Goal: Find specific page/section: Find specific page/section

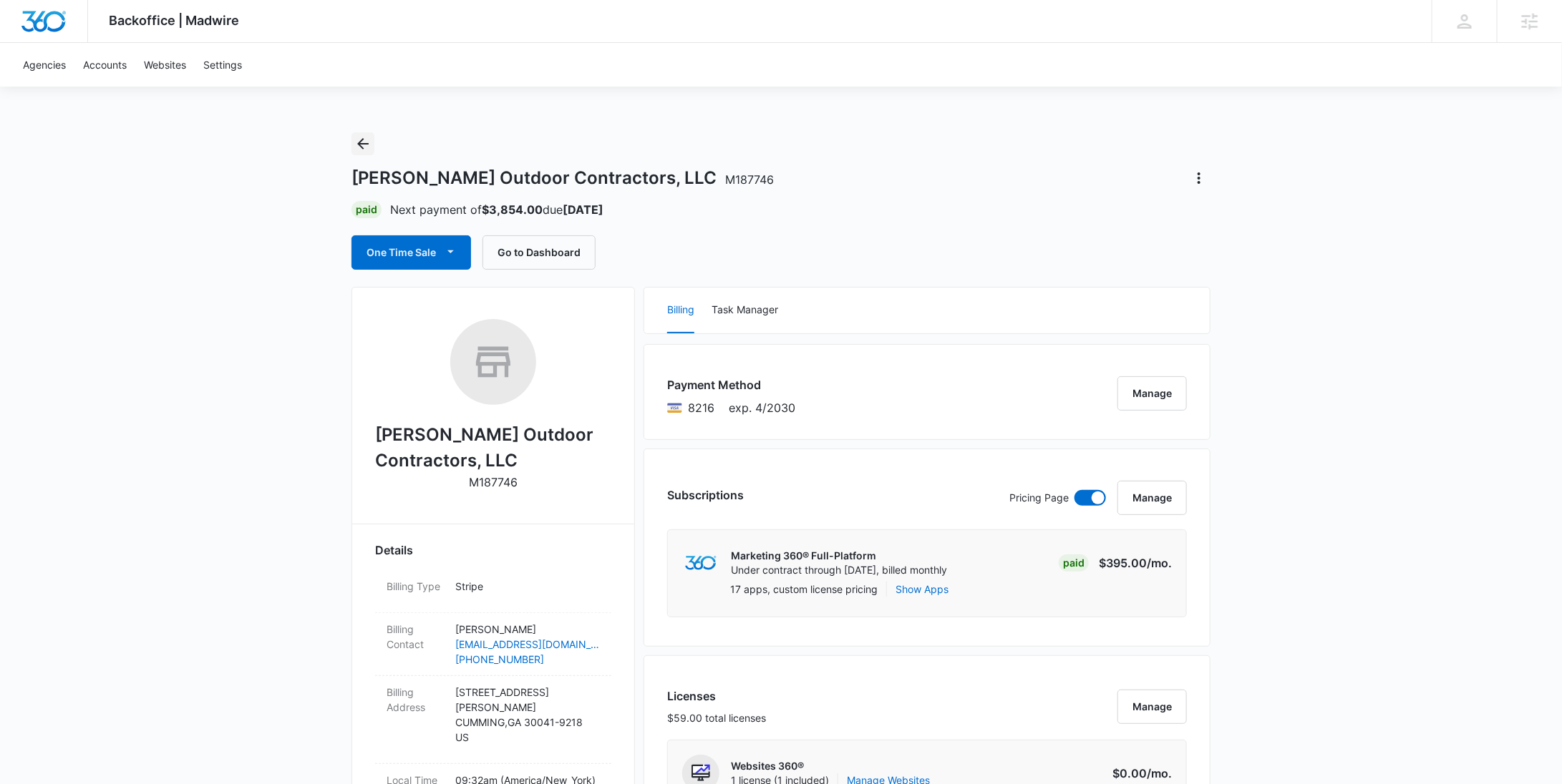
click at [370, 144] on icon "Back" at bounding box center [363, 144] width 17 height 17
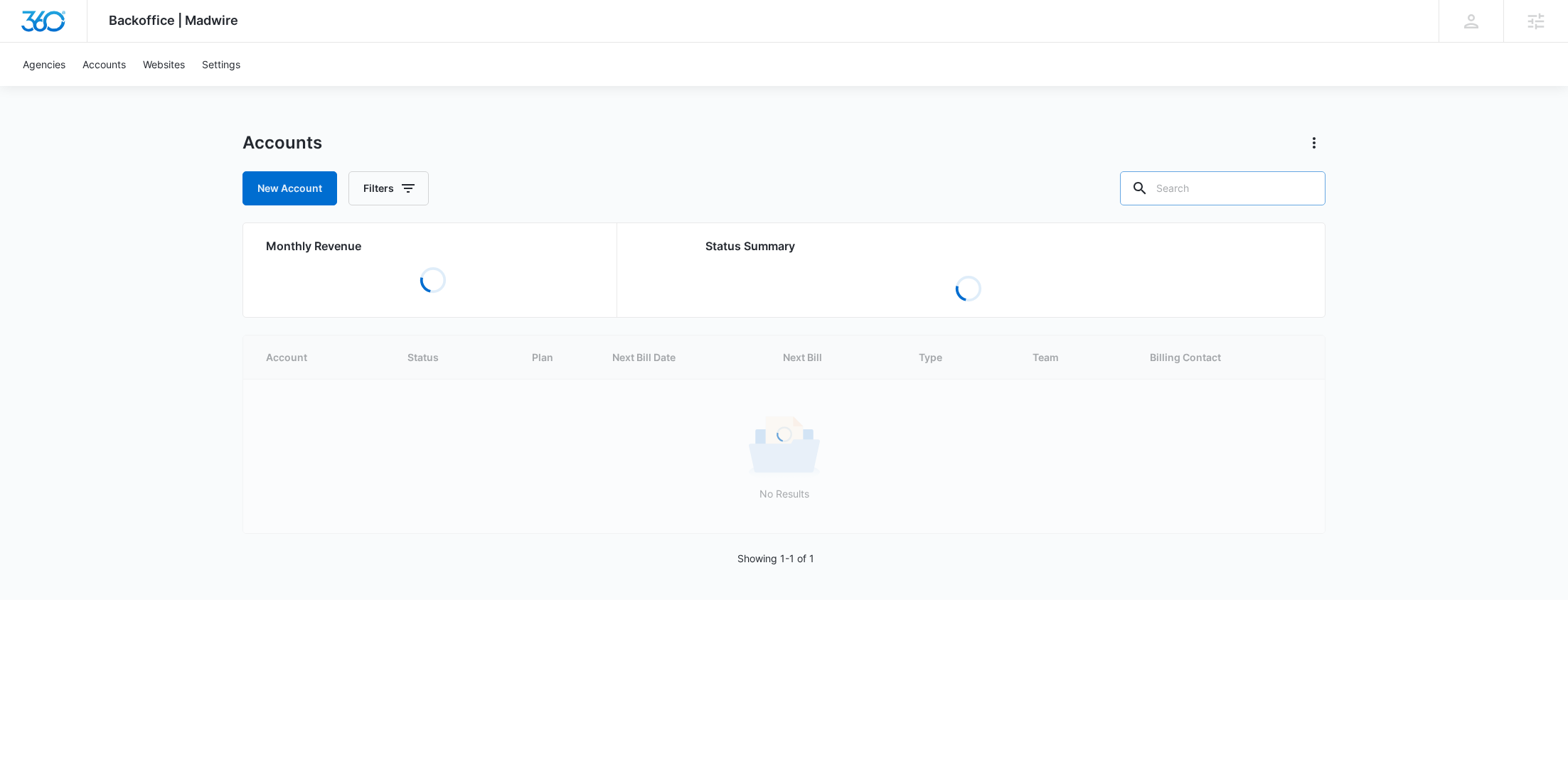
click at [1217, 189] on input "text" at bounding box center [1223, 189] width 205 height 34
paste input "M30227"
type input "M30227"
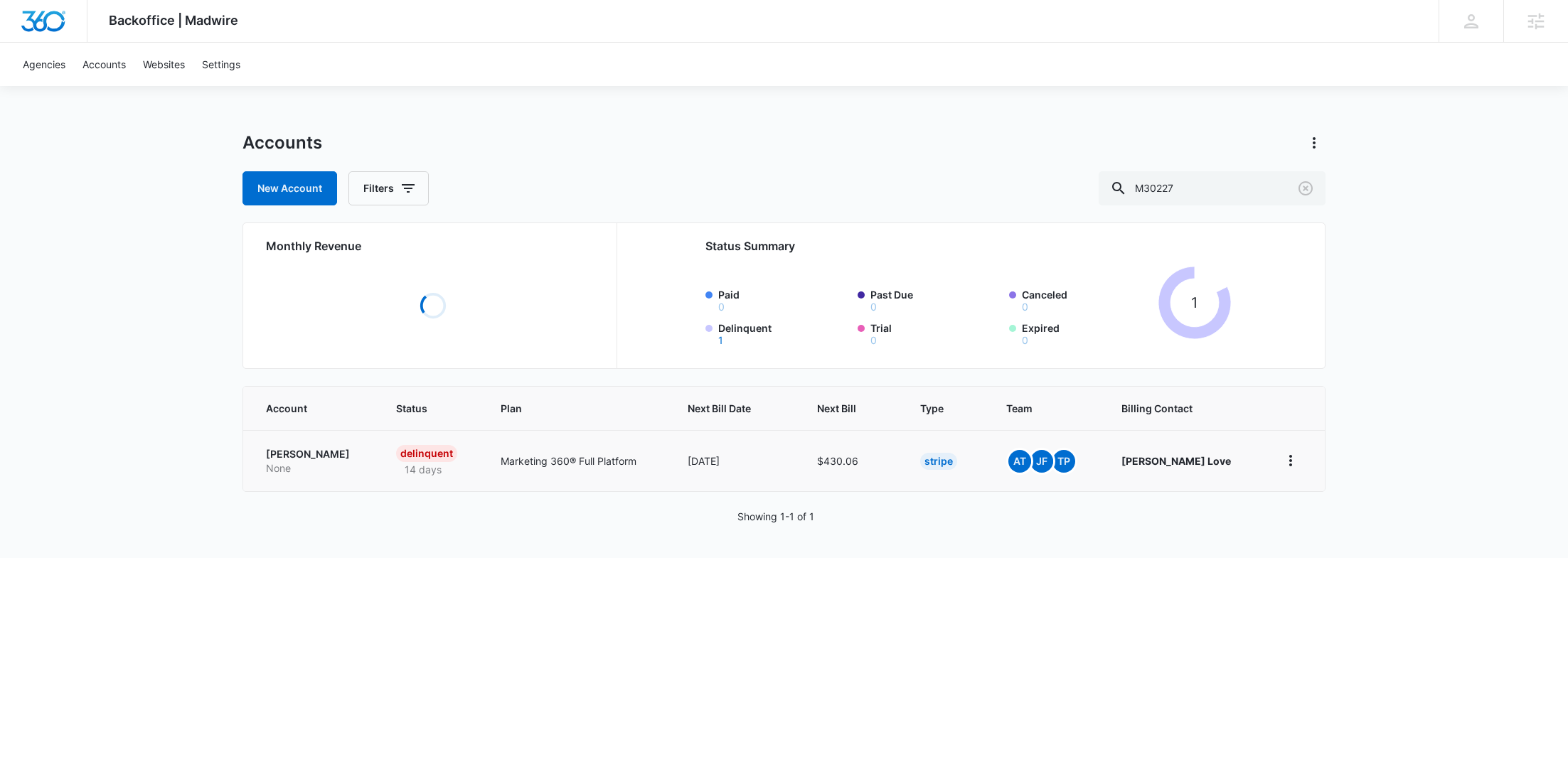
click at [299, 465] on link "[PERSON_NAME] None" at bounding box center [314, 461] width 96 height 28
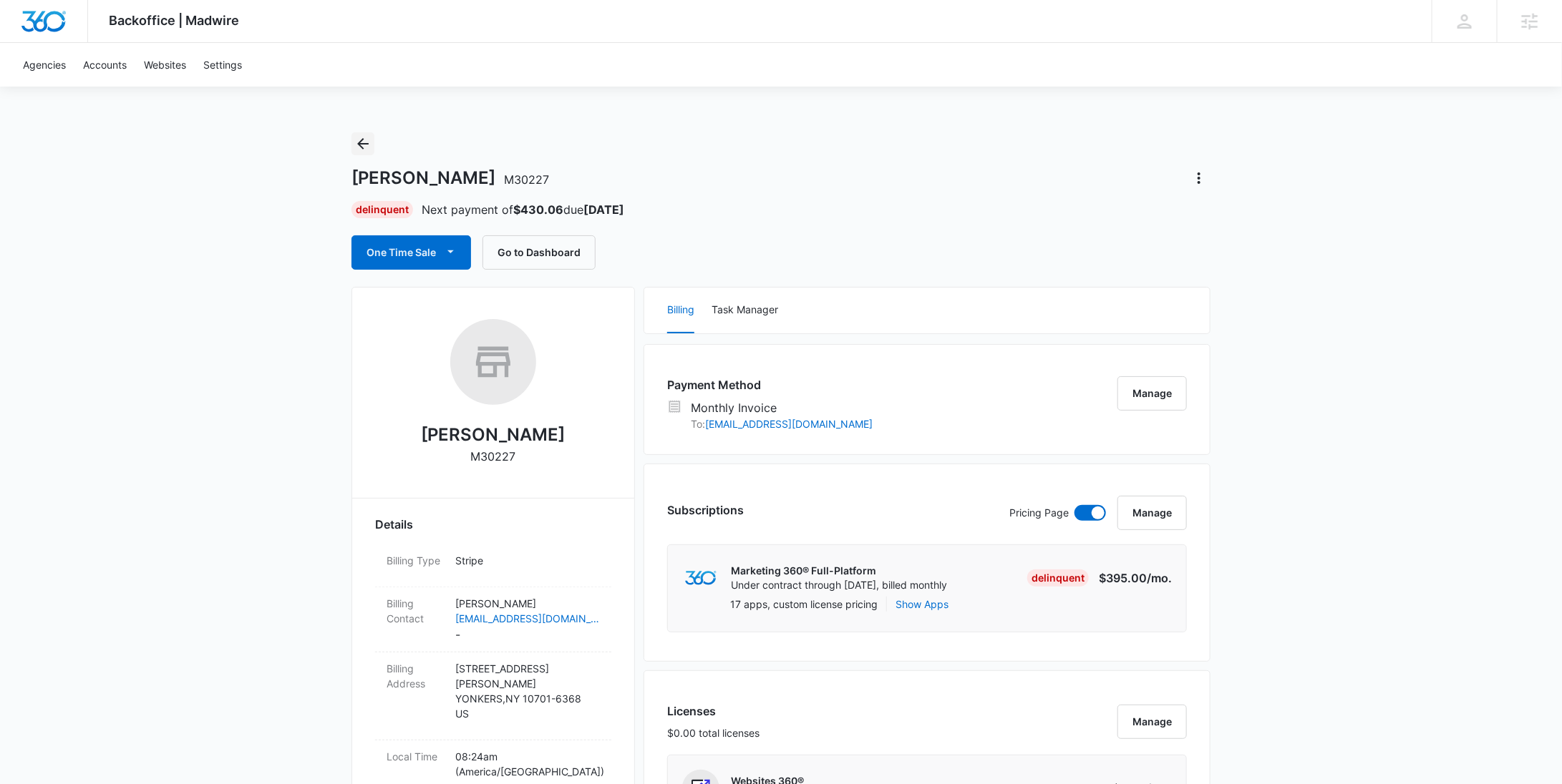
click at [359, 144] on icon "Back" at bounding box center [363, 144] width 12 height 12
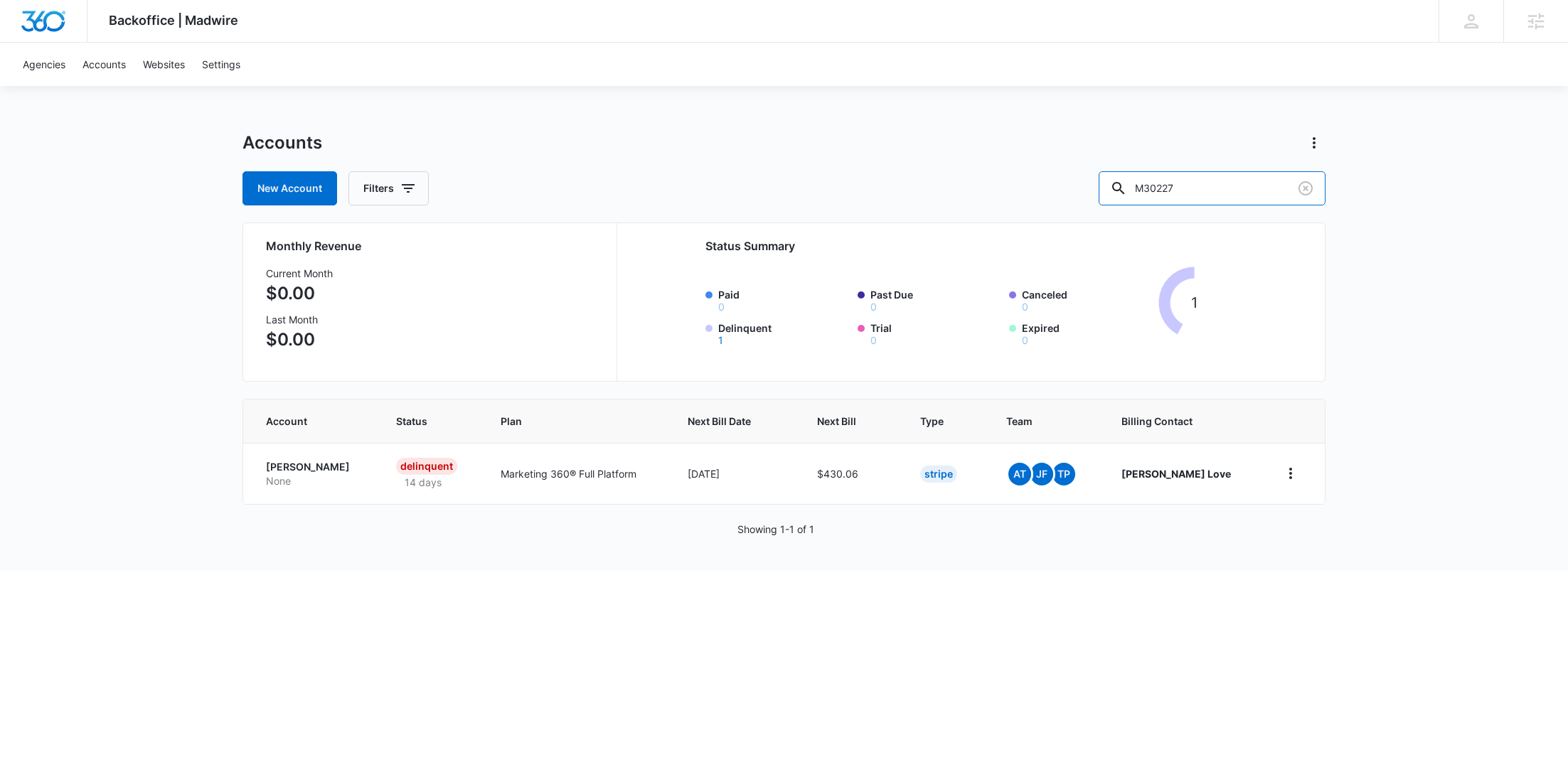
drag, startPoint x: 1252, startPoint y: 185, endPoint x: 1097, endPoint y: 186, distance: 155.0
click at [1100, 186] on div "New Account Filters M30227" at bounding box center [784, 189] width 1083 height 34
type input "B"
type input "BOR"
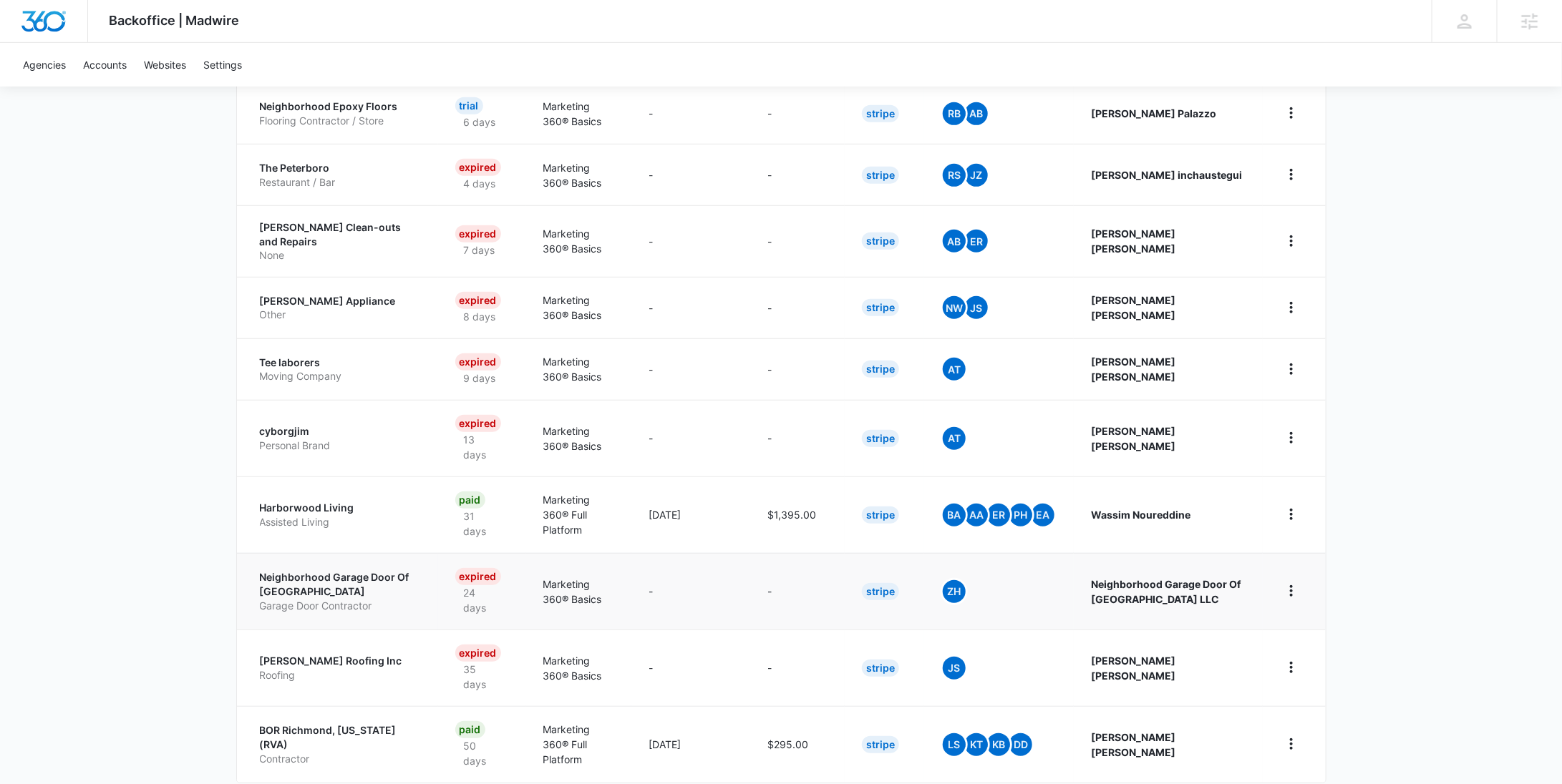
scroll to position [438, 0]
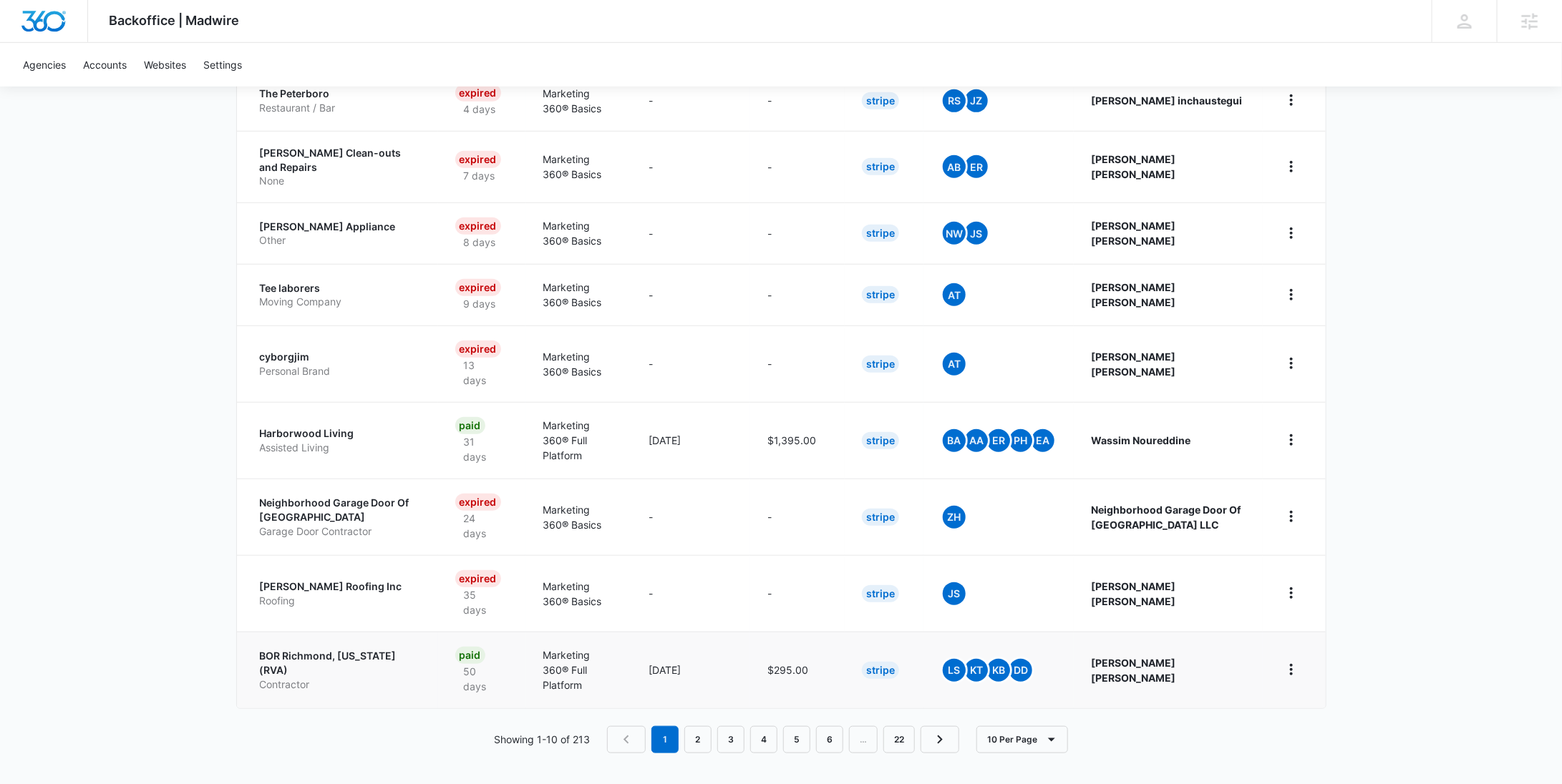
click at [350, 661] on p "BOR Richmond, [US_STATE] (RVA)" at bounding box center [340, 662] width 161 height 28
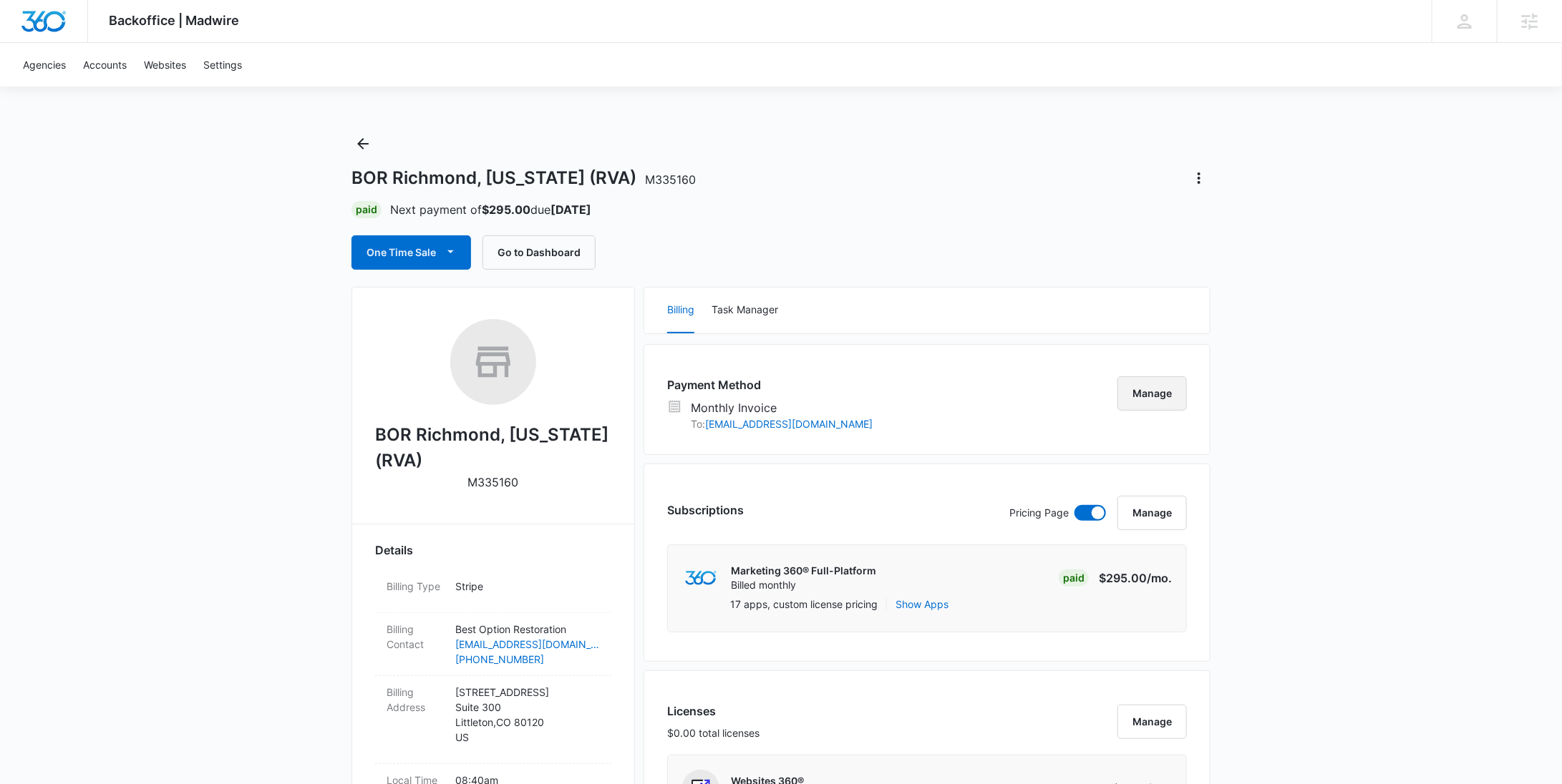
click at [1168, 398] on button "Manage" at bounding box center [1152, 393] width 69 height 35
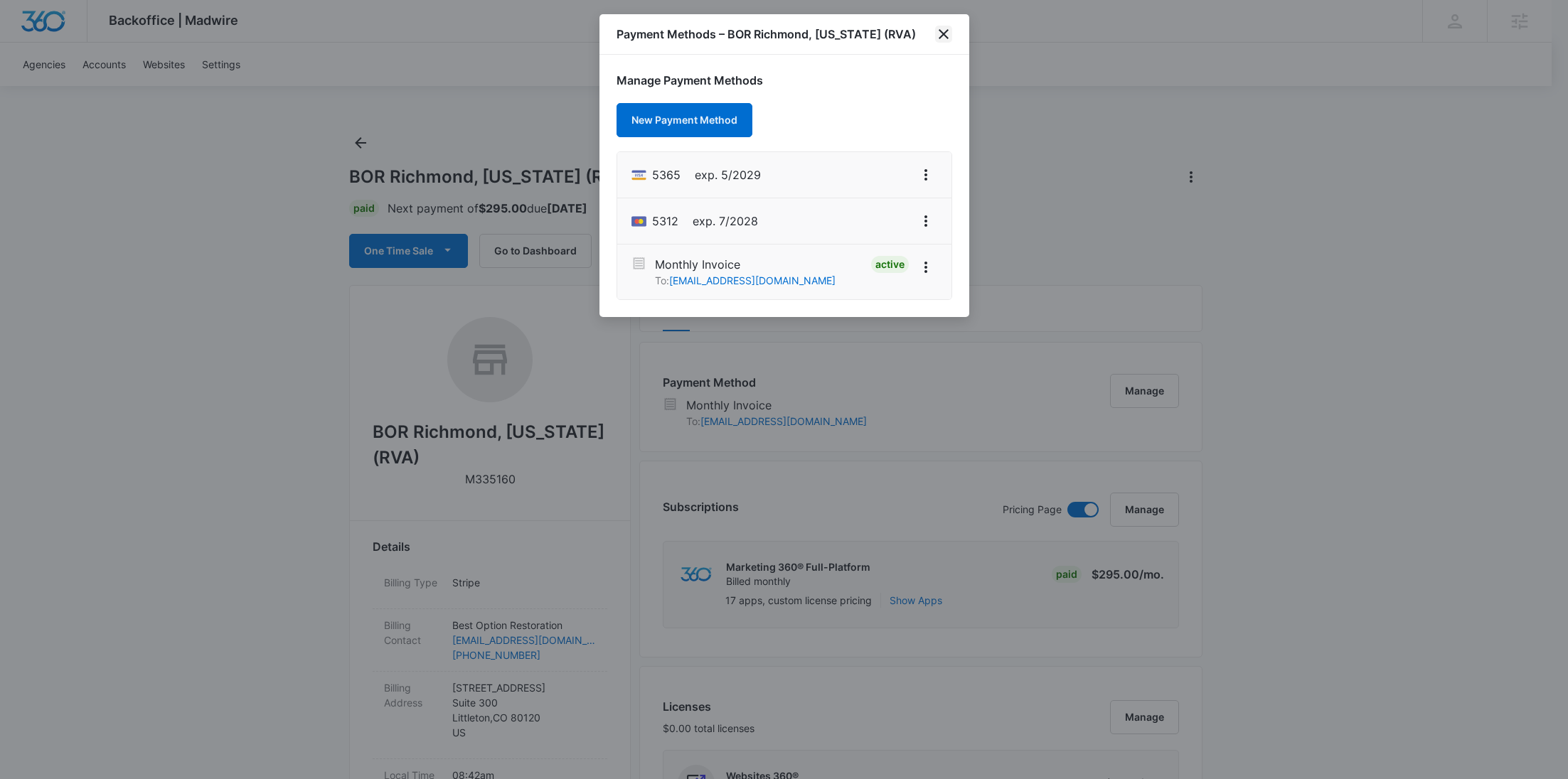
click at [946, 37] on icon "close" at bounding box center [943, 34] width 10 height 10
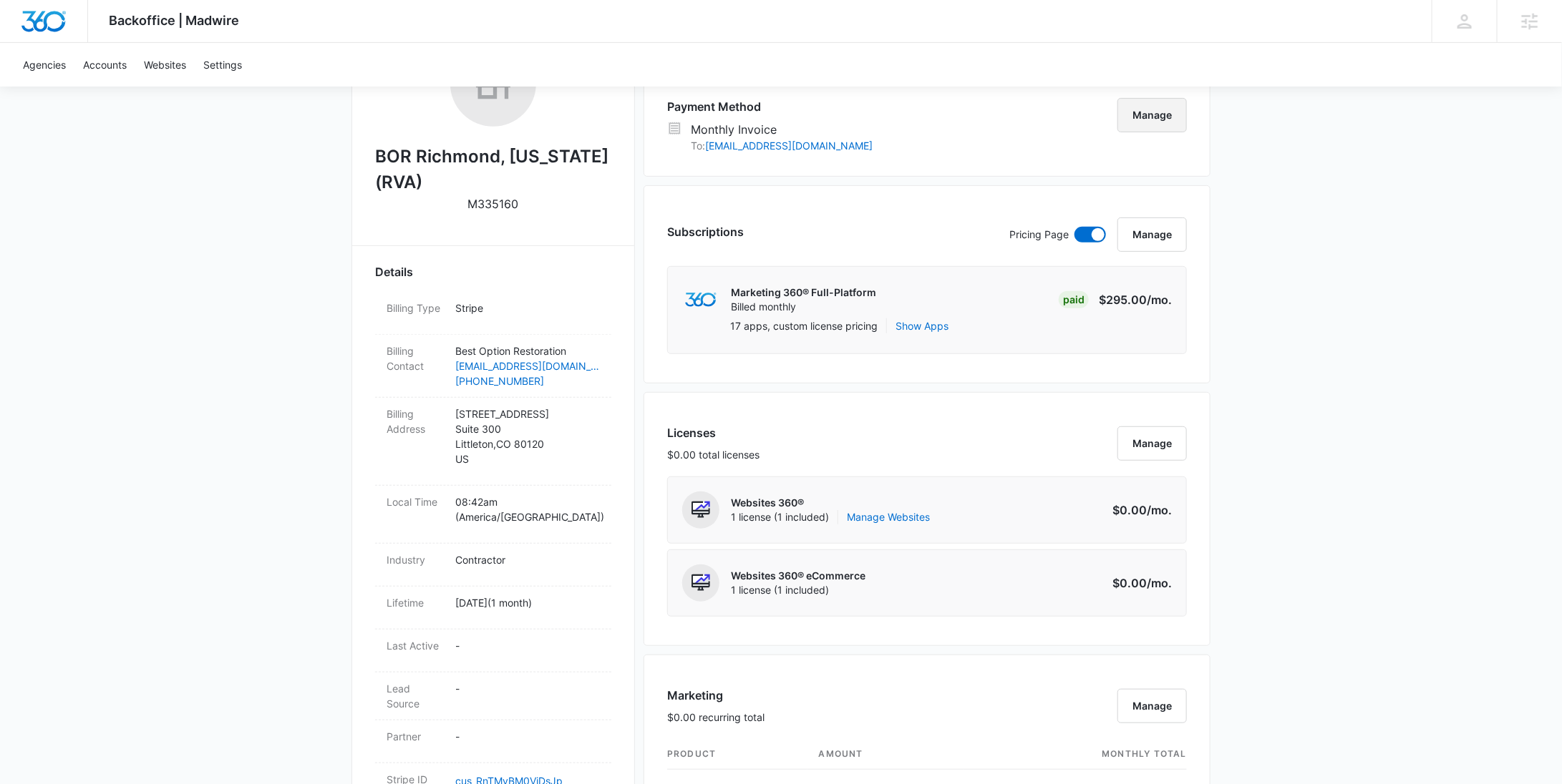
scroll to position [419, 0]
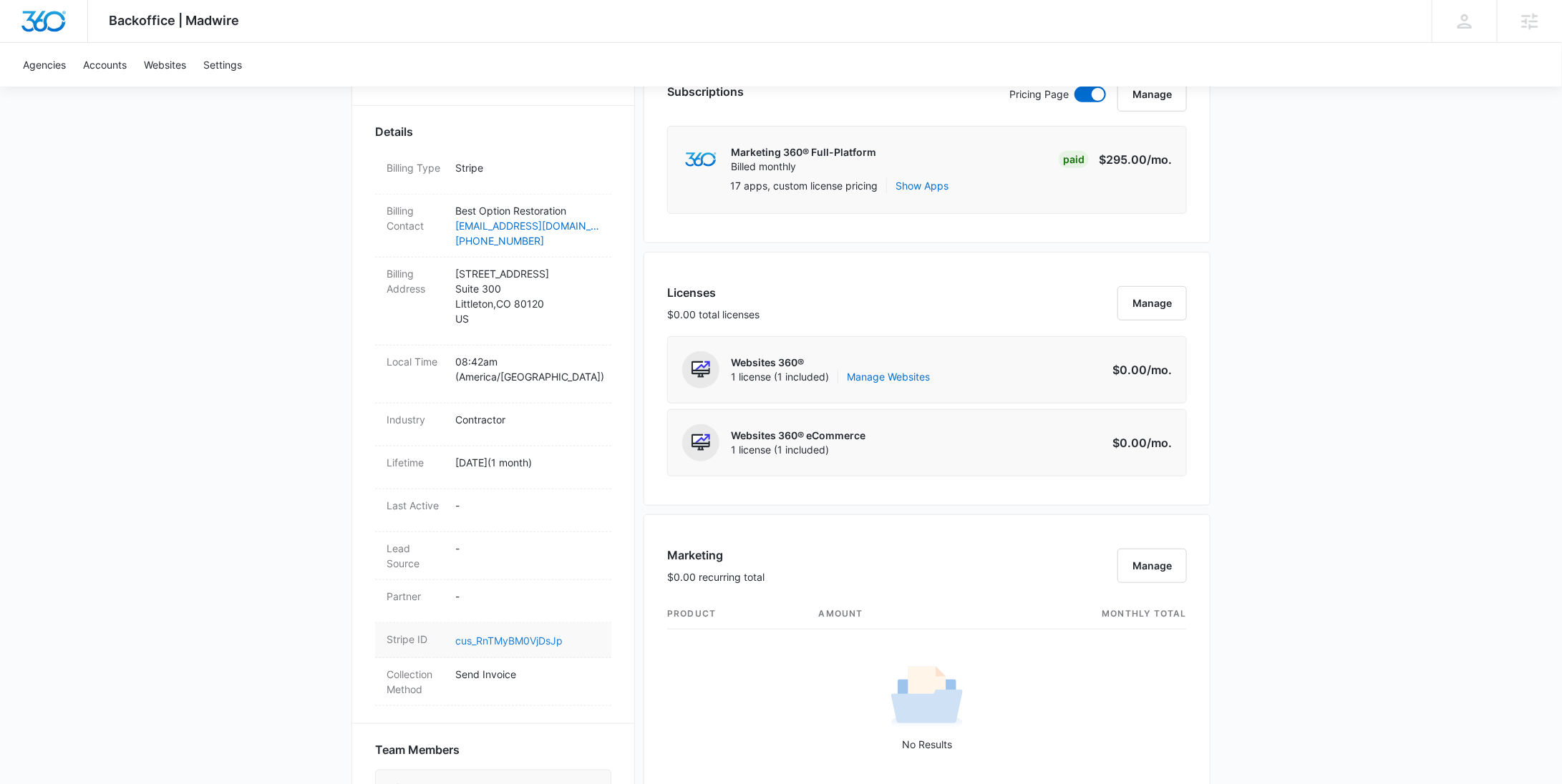
click at [533, 635] on link "cus_RnTMyBM0VjDsJp" at bounding box center [508, 640] width 107 height 13
